Goal: Ask a question

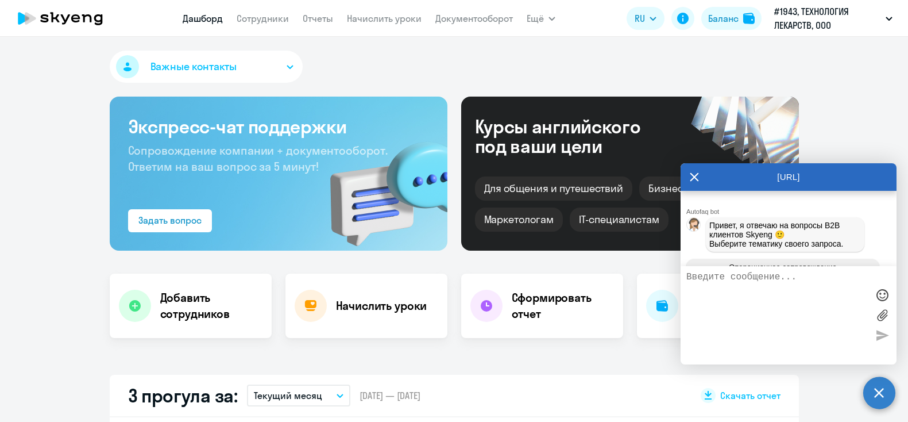
select select "30"
click at [687, 336] on textarea at bounding box center [778, 315] width 182 height 87
type textarea "П"
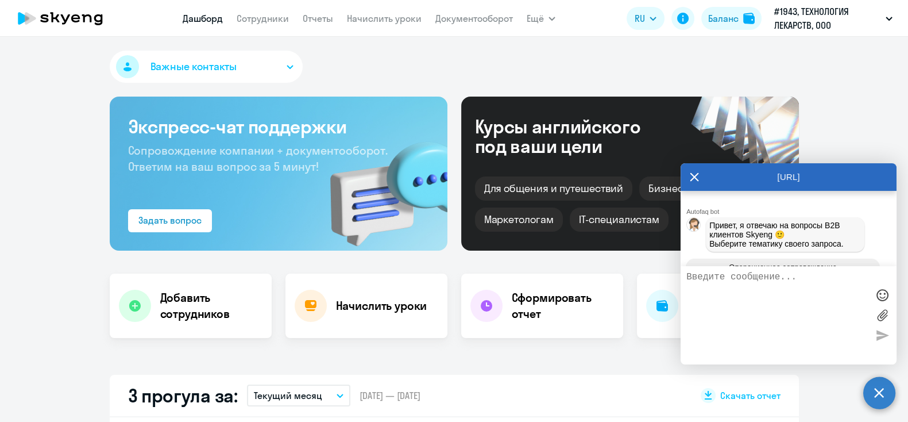
type textarea "x"
type textarea "По"
type textarea "x"
type textarea "Под"
type textarea "x"
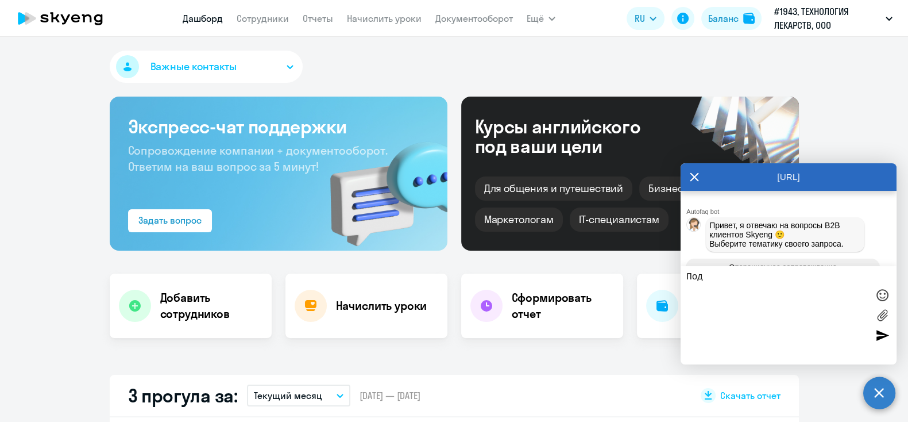
type textarea "Подс"
type textarea "x"
type textarea "Подск"
type textarea "x"
type textarea "Подска"
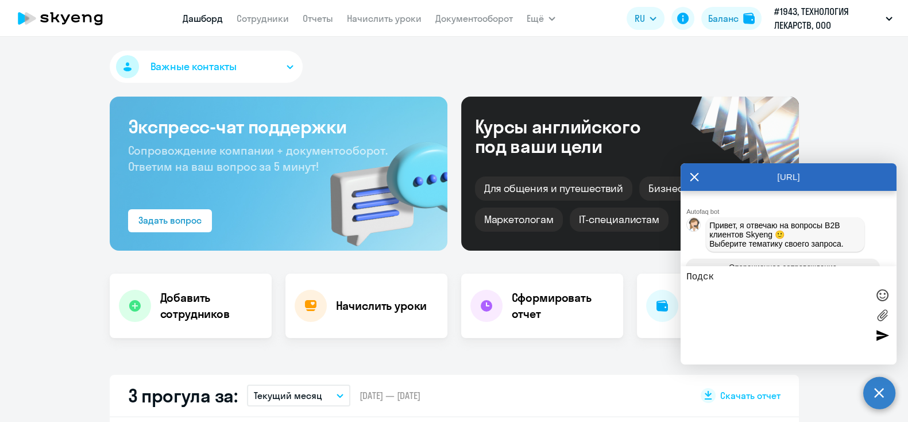
type textarea "x"
type textarea "Подскаж"
type textarea "x"
type textarea "Подскажи"
type textarea "x"
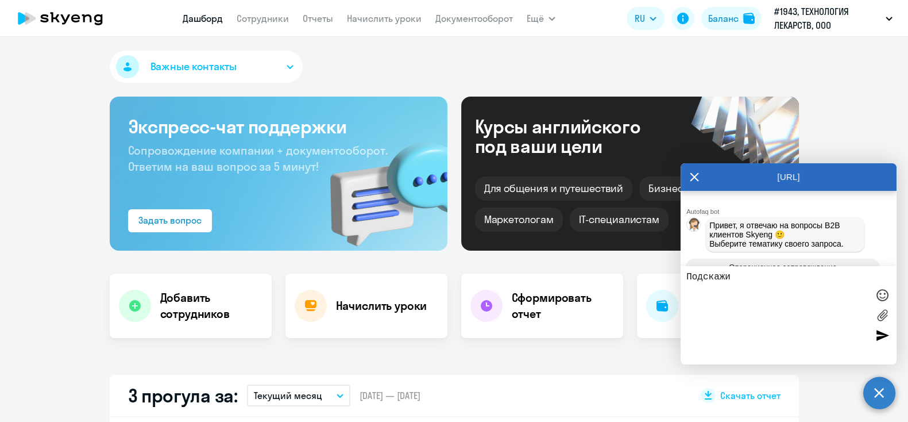
type textarea "Подскажит"
type textarea "x"
type textarea "Подскажите"
type textarea "x"
type textarea "Подскажите,"
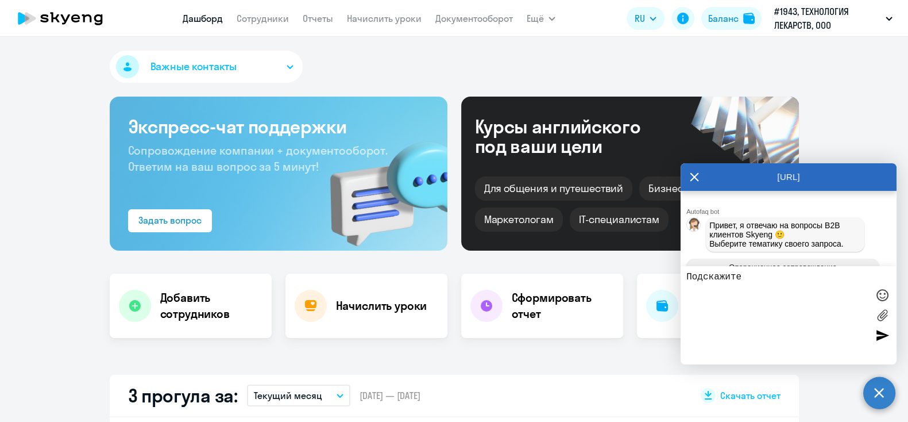
type textarea "x"
type textarea "Подскажите,"
type textarea "x"
type textarea "Подскажите, е"
type textarea "x"
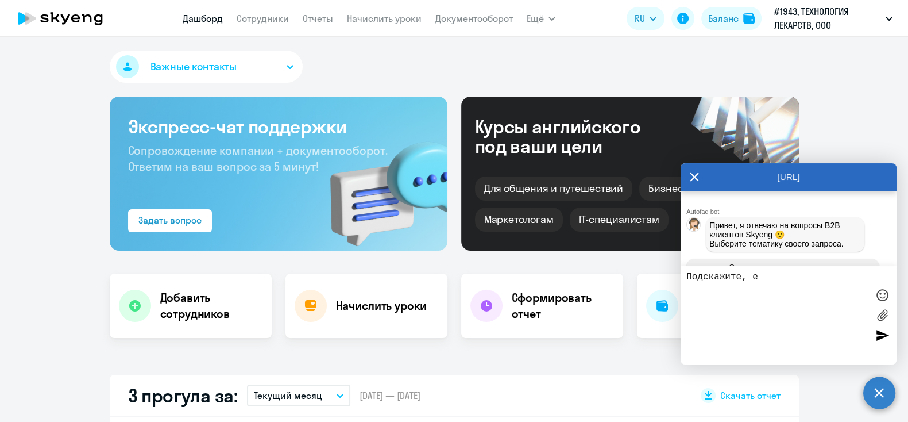
type textarea "Подскажите, [GEOGRAPHIC_DATA]"
type textarea "x"
type textarea "Подскажите, ест"
type textarea "x"
type textarea "Подскажите, есть"
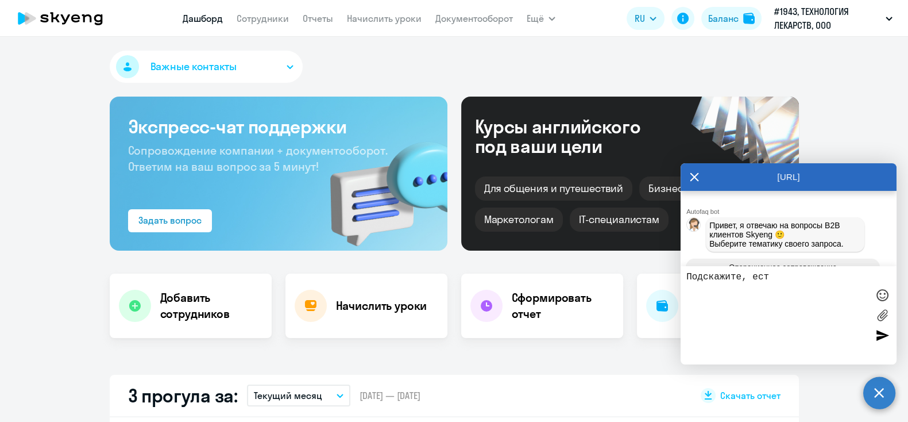
type textarea "x"
type textarea "Подскажите, есть"
type textarea "x"
type textarea "Подскажите, есть л"
type textarea "x"
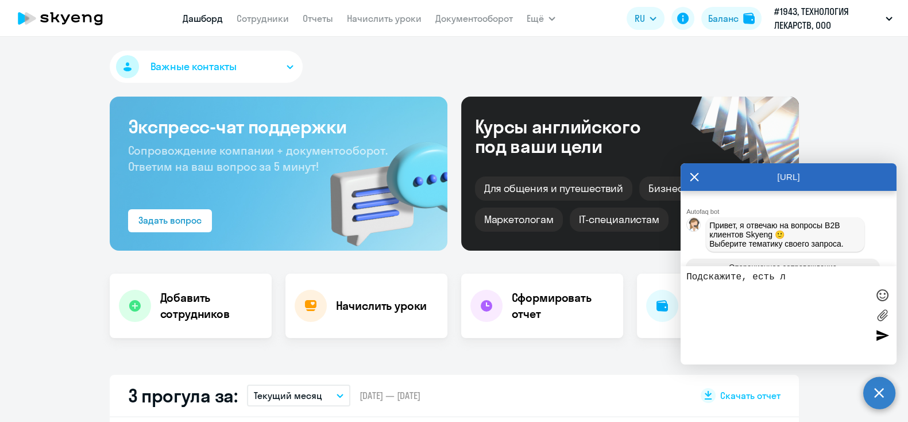
type textarea "Подскажите, есть ли"
type textarea "x"
type textarea "Подскажите, есть ли"
type textarea "x"
type textarea "Подскажите, есть ли и"
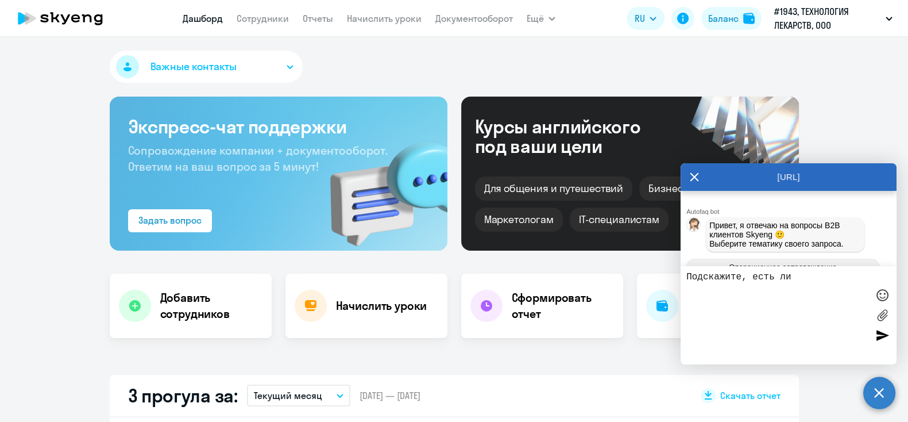
type textarea "x"
type textarea "Подскажите, есть ли ин"
type textarea "x"
type textarea "Подскажите, есть ли инф"
type textarea "x"
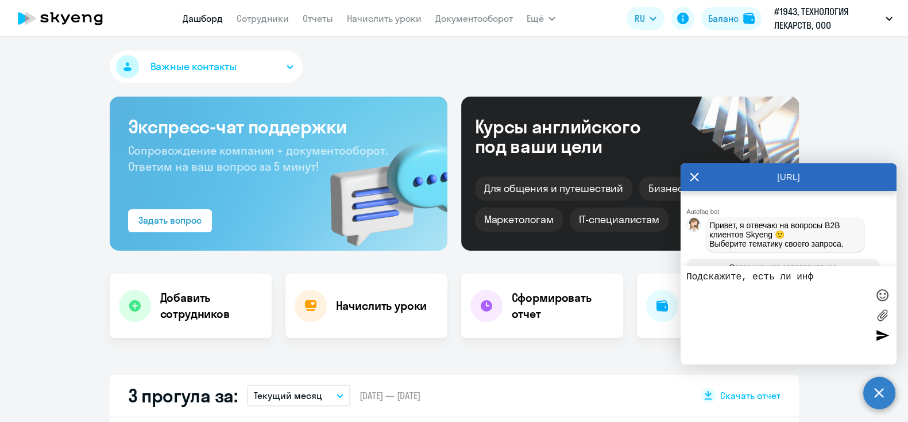
type textarea "Подскажите, есть ли инфо"
type textarea "x"
type textarea "Подскажите, есть ли инфор"
type textarea "x"
type textarea "Подскажите, есть ли информ"
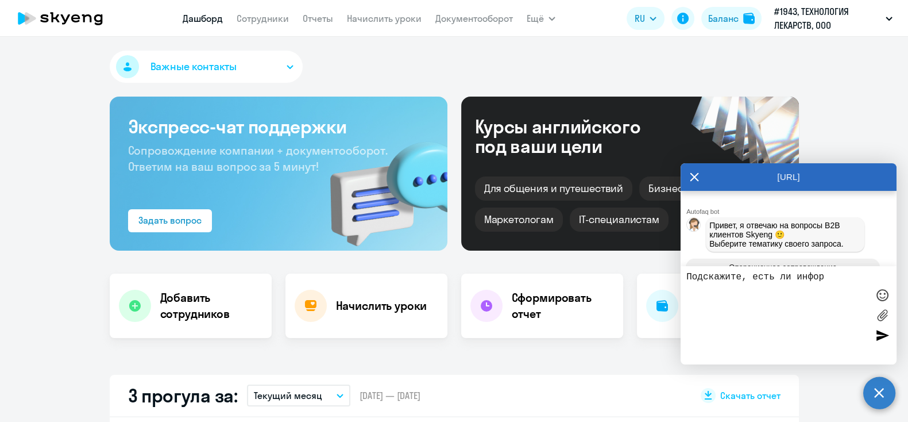
type textarea "x"
type textarea "Подскажите, есть ли информа"
type textarea "x"
type textarea "Подскажите, есть ли информац"
type textarea "x"
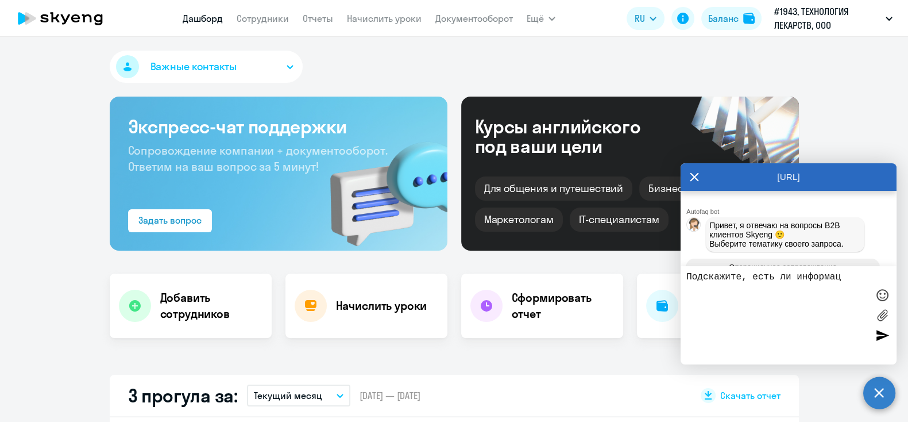
type textarea "Подскажите, есть ли информаци"
type textarea "x"
type textarea "Подскажите, есть ли информация"
type textarea "x"
type textarea "Подскажите, есть ли информация"
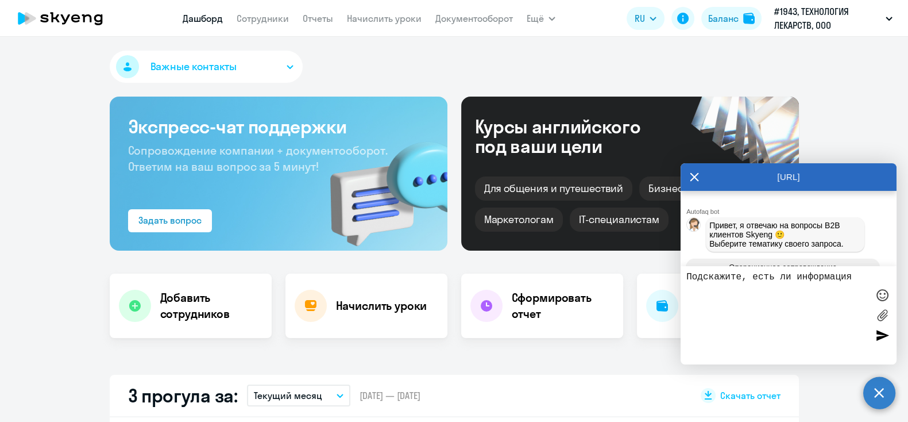
type textarea "x"
type textarea "Подскажите, есть ли информация п"
type textarea "x"
type textarea "Подскажите, есть ли информация по"
type textarea "x"
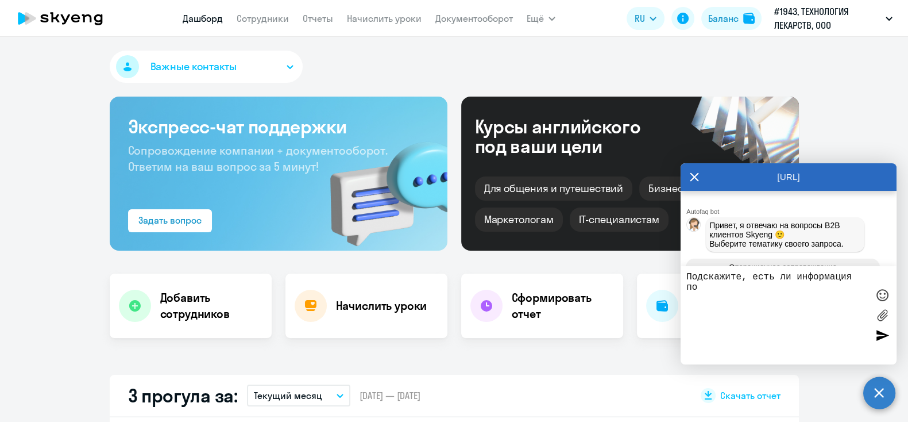
type textarea "Подскажите, есть ли информация по"
type textarea "x"
type textarea "Подскажите, есть ли информация по т"
type textarea "x"
type textarea "Подскажите, есть ли информация по те"
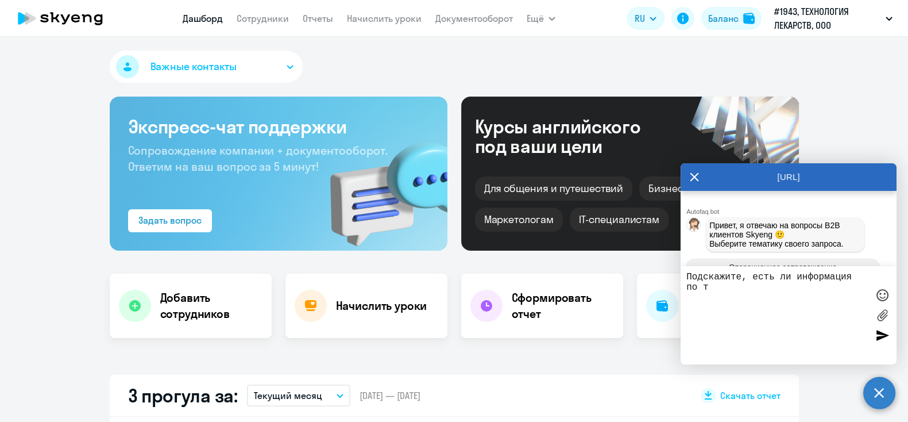
type textarea "x"
type textarea "Подскажите, есть ли информация по тес"
type textarea "x"
type textarea "Подскажите, есть ли информация по тест"
type textarea "x"
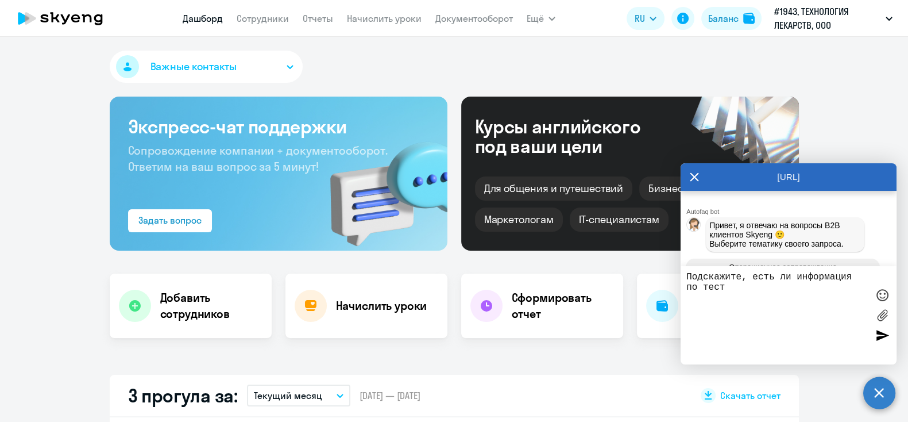
type textarea "Подскажите, есть ли информация по тести"
type textarea "x"
type textarea "Подскажите, есть ли информация по тестир"
type textarea "x"
type textarea "Подскажите, есть ли информация по тестиро"
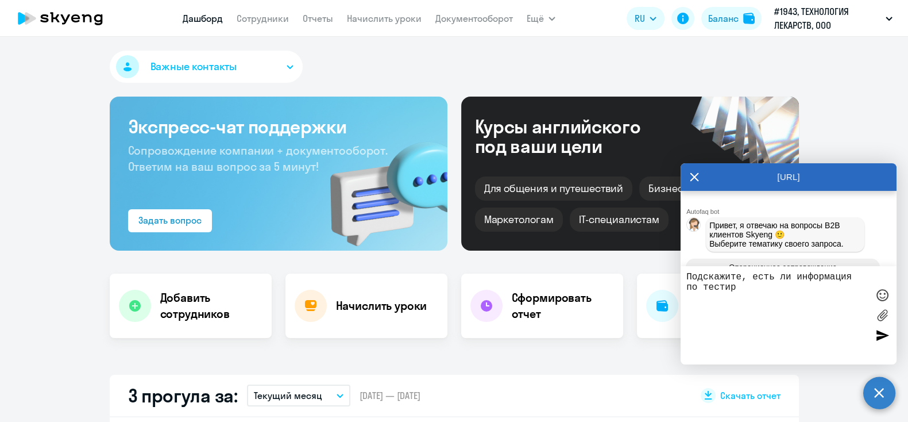
type textarea "x"
type textarea "Подскажите, есть ли информация по тестиров"
type textarea "x"
type textarea "Подскажите, есть ли информация по тестирова"
type textarea "x"
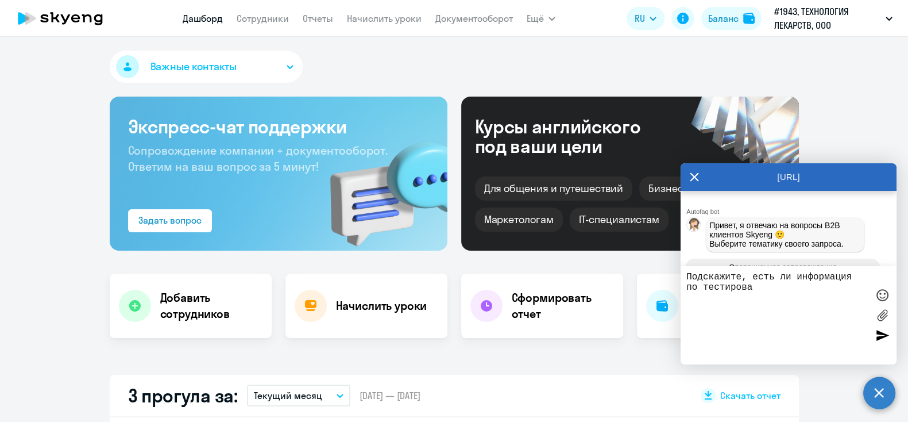
type textarea "Подскажите, есть ли информация по тестирован"
type textarea "x"
type textarea "Подскажите, есть ли информация по тестировани"
type textarea "x"
type textarea "Подскажите, есть ли информация по тестированию"
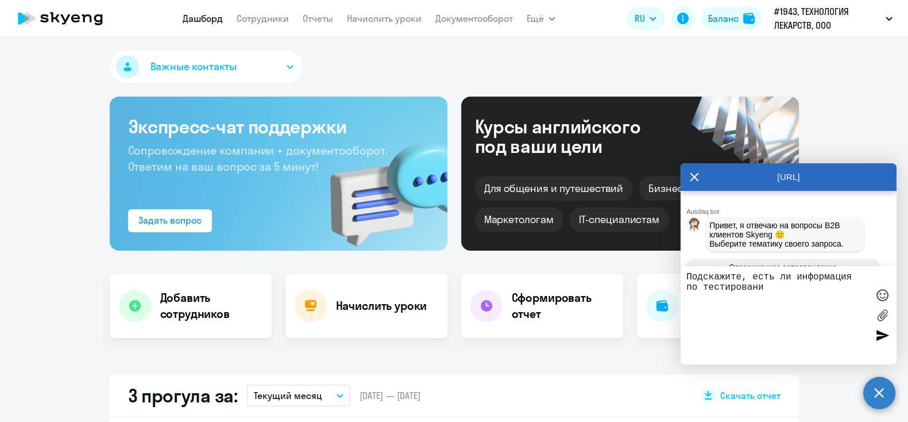
type textarea "x"
type textarea "Подскажите, есть ли информация по тестированию?"
type textarea "x"
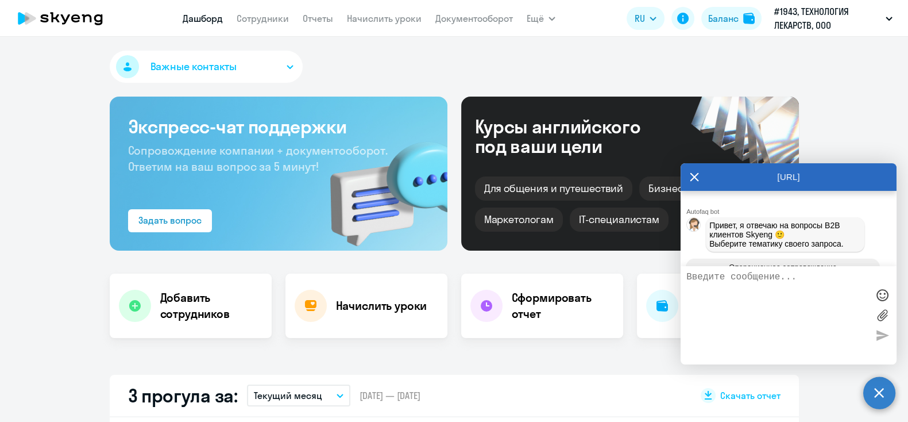
scroll to position [7911, 0]
